Goal: Task Accomplishment & Management: Use online tool/utility

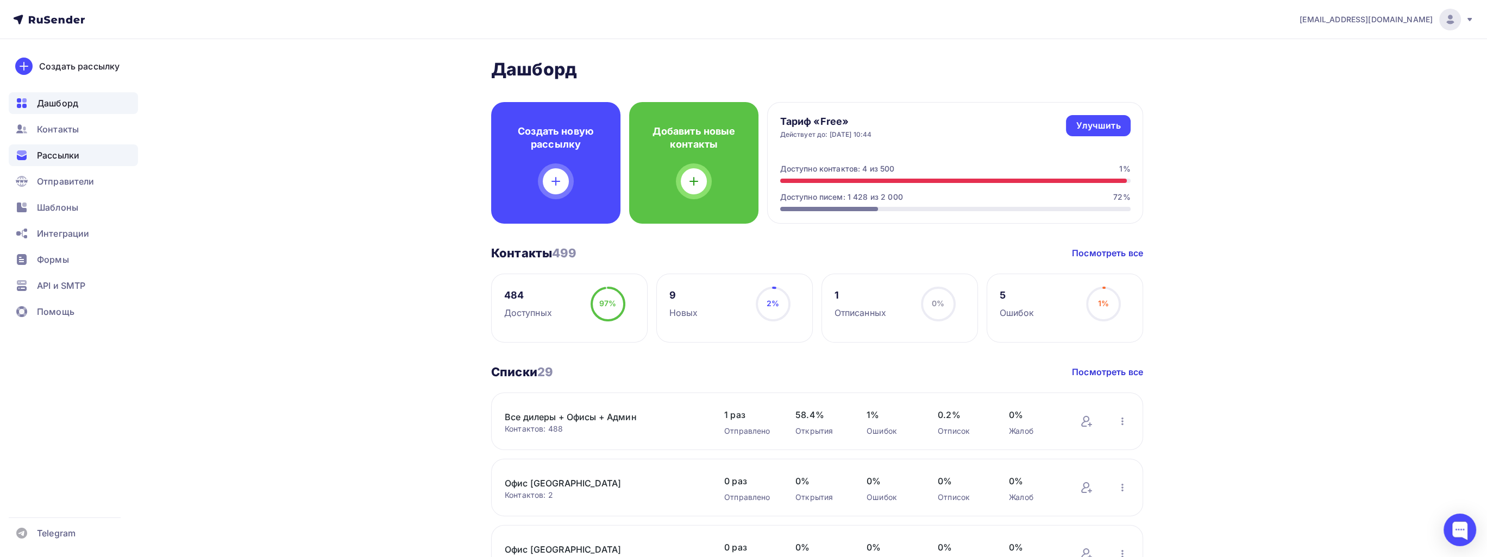
click at [81, 163] on div "Рассылки" at bounding box center [73, 155] width 129 height 22
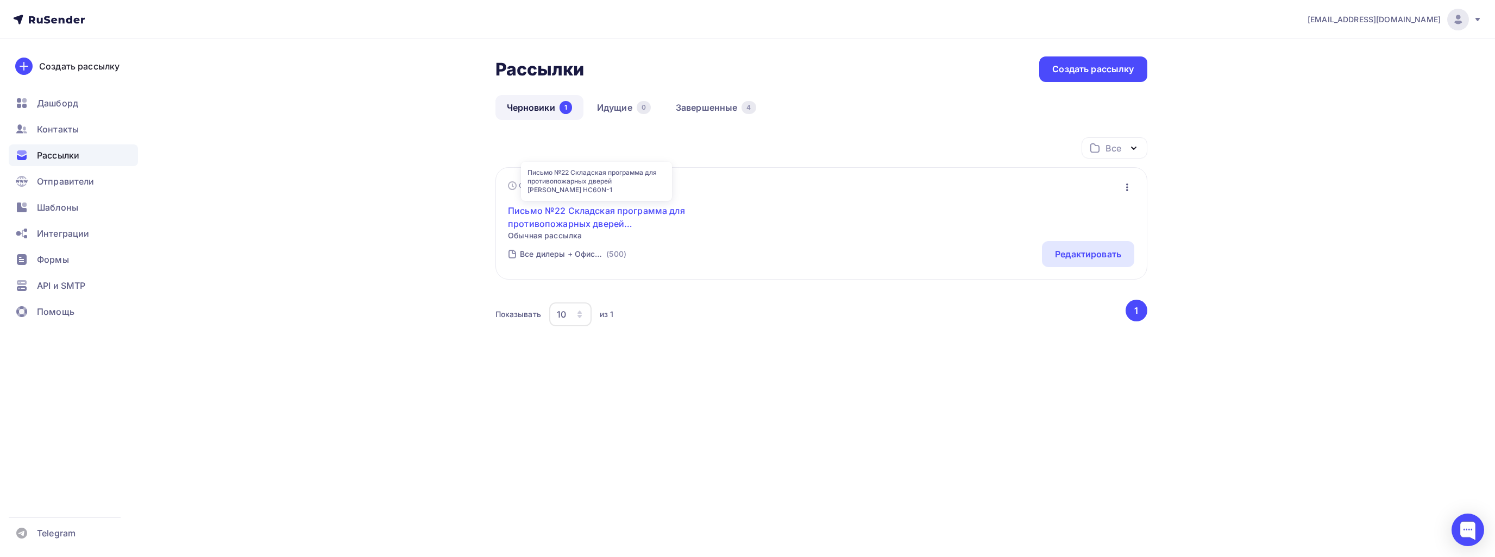
click at [570, 218] on link "Письмо №22 Складская программа для противопожарных дверей [PERSON_NAME] HC60N-1" at bounding box center [601, 217] width 186 height 26
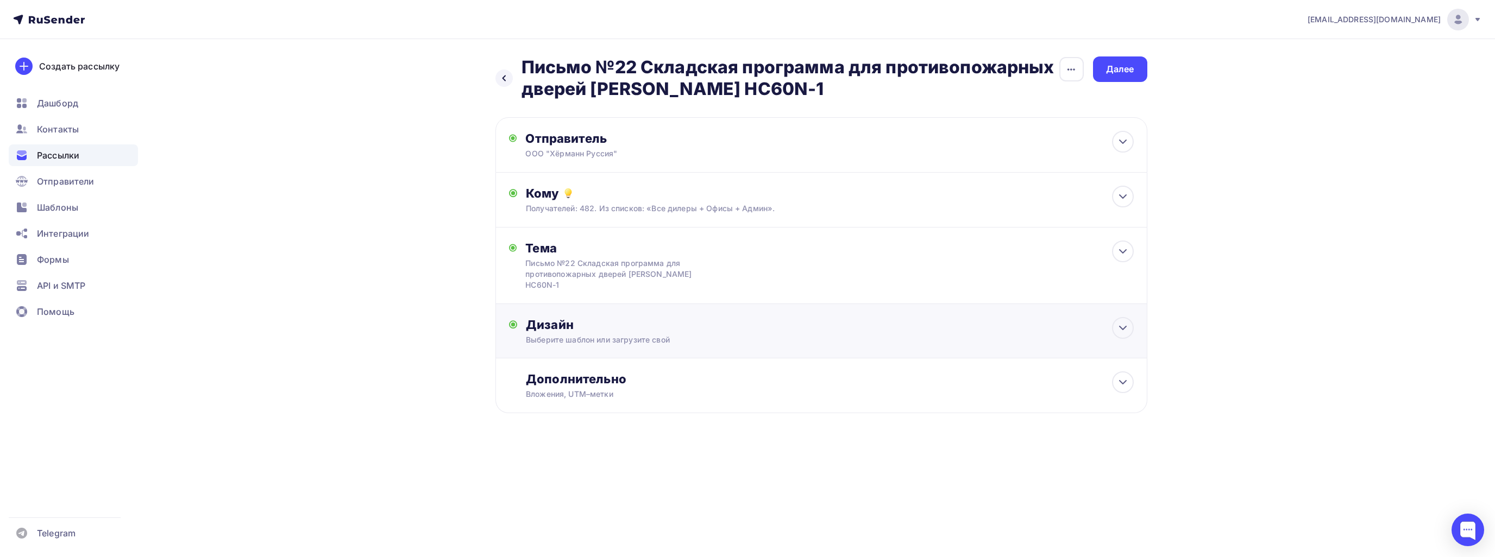
click at [998, 335] on div "Выберите шаблон или загрузите свой" at bounding box center [799, 340] width 547 height 11
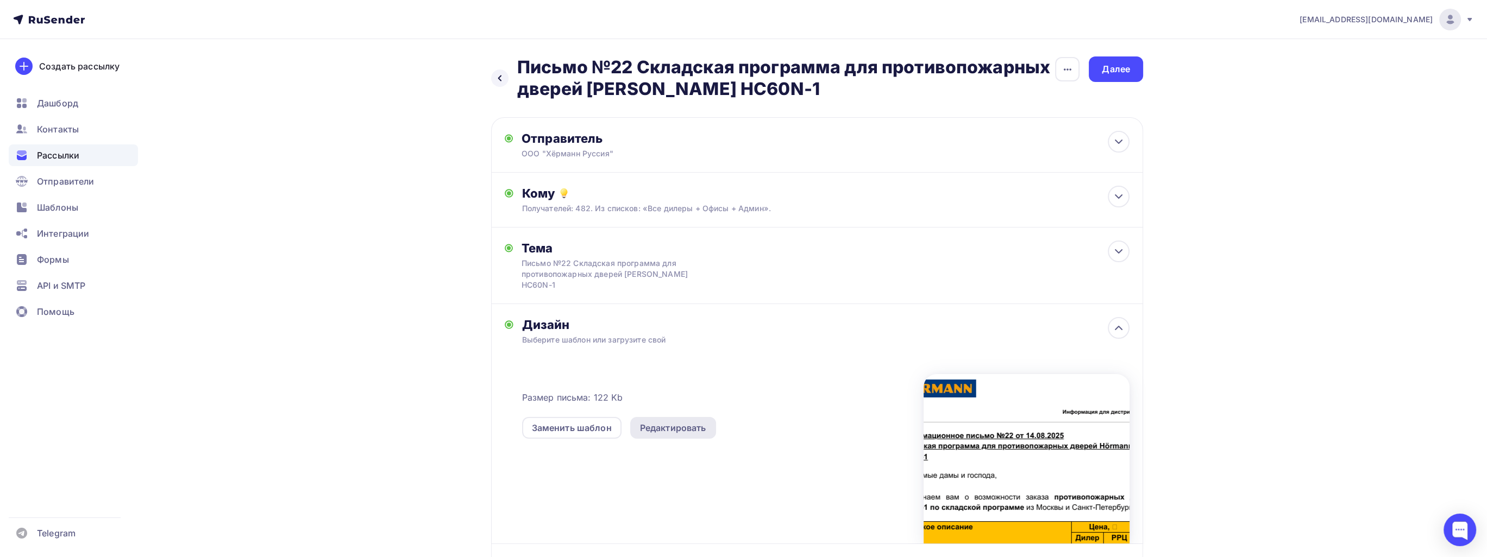
click at [696, 421] on div "Редактировать" at bounding box center [673, 427] width 66 height 13
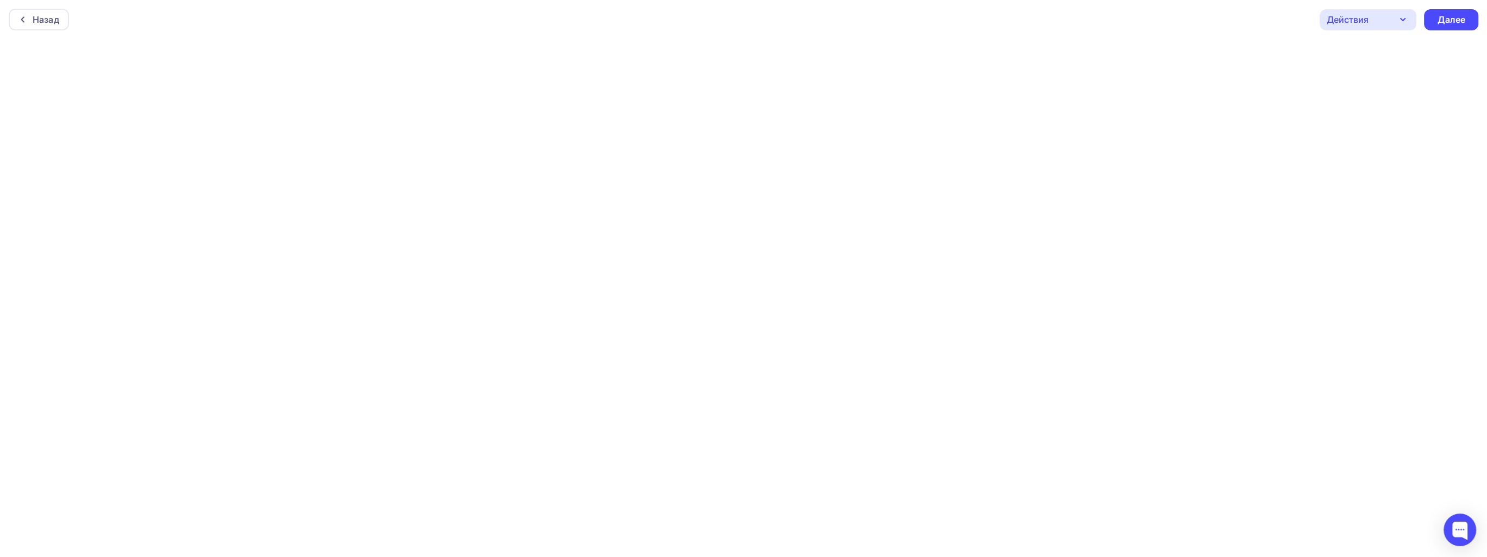
click at [1359, 21] on div "Действия" at bounding box center [1347, 19] width 42 height 13
click at [1378, 58] on link "Отправить тестовое письмо" at bounding box center [1402, 52] width 159 height 22
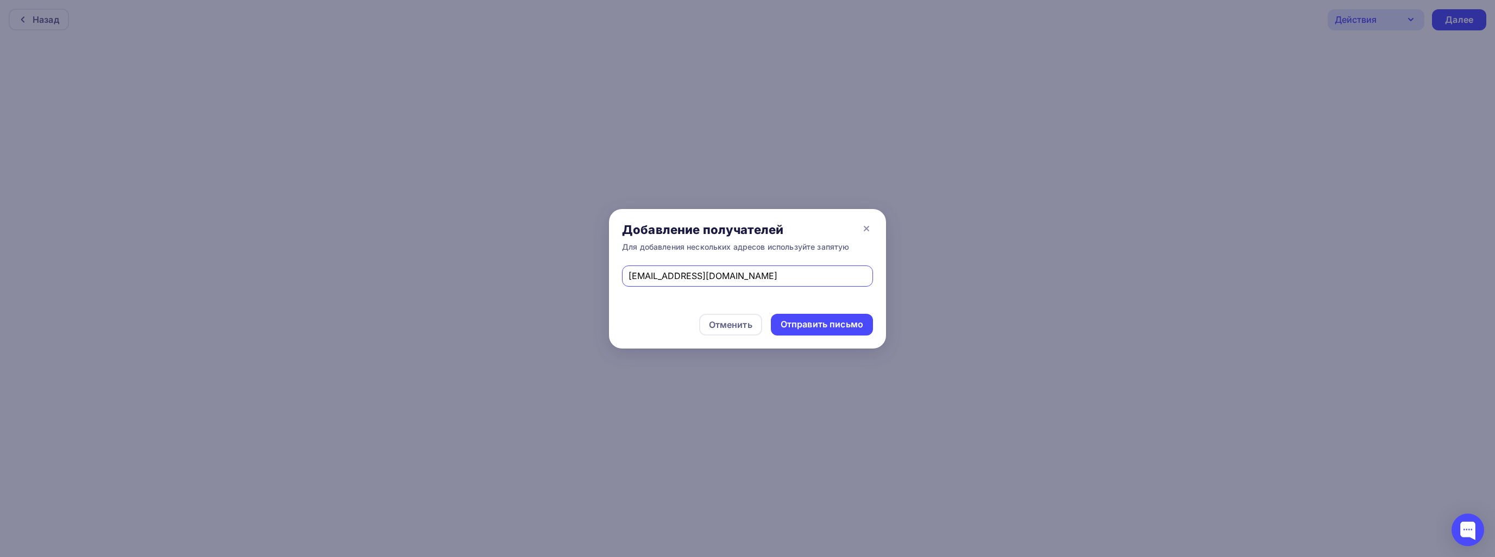
click at [628, 275] on input "[EMAIL_ADDRESS][DOMAIN_NAME]" at bounding box center [747, 275] width 238 height 13
click at [792, 276] on input "[EMAIL_ADDRESS][DOMAIN_NAME]" at bounding box center [747, 275] width 238 height 13
type input "[EMAIL_ADDRESS][DOMAIN_NAME]"
click at [805, 324] on div "Отправить письмо" at bounding box center [821, 324] width 83 height 12
